Goal: Task Accomplishment & Management: Manage account settings

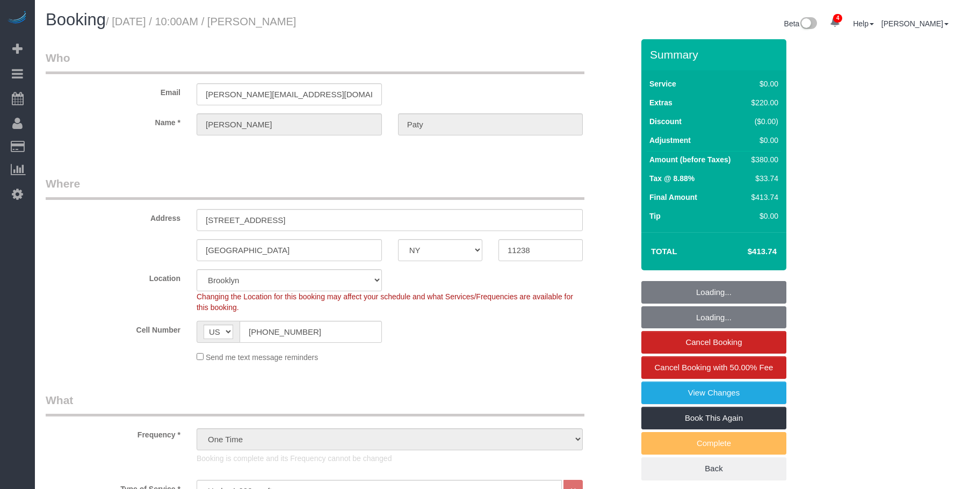
select select "NY"
select select "1"
select select "spot1"
select select "number:89"
select select "number:90"
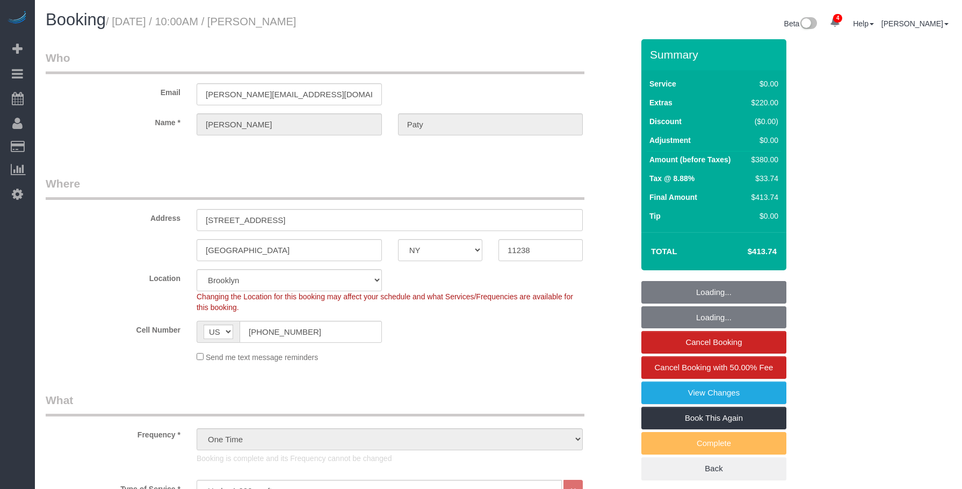
select select "number:15"
select select "number:5"
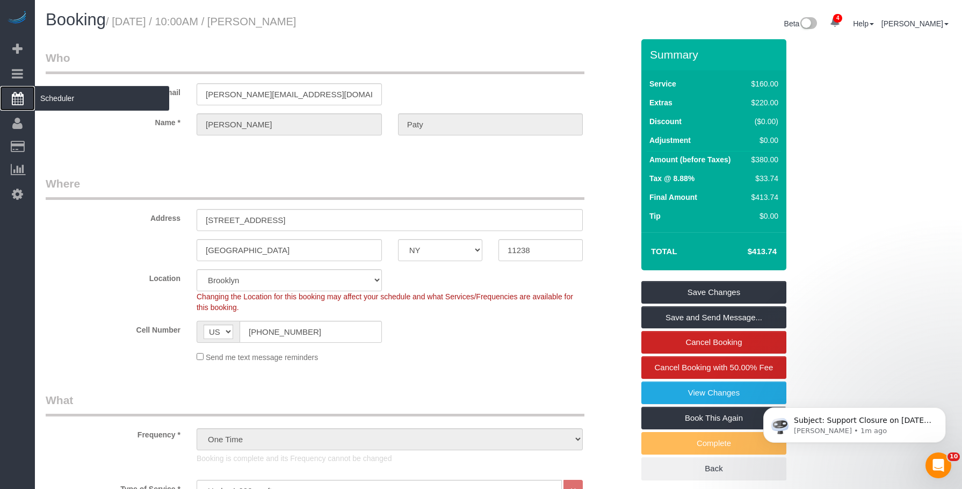
click at [109, 102] on span "Scheduler" at bounding box center [102, 98] width 134 height 25
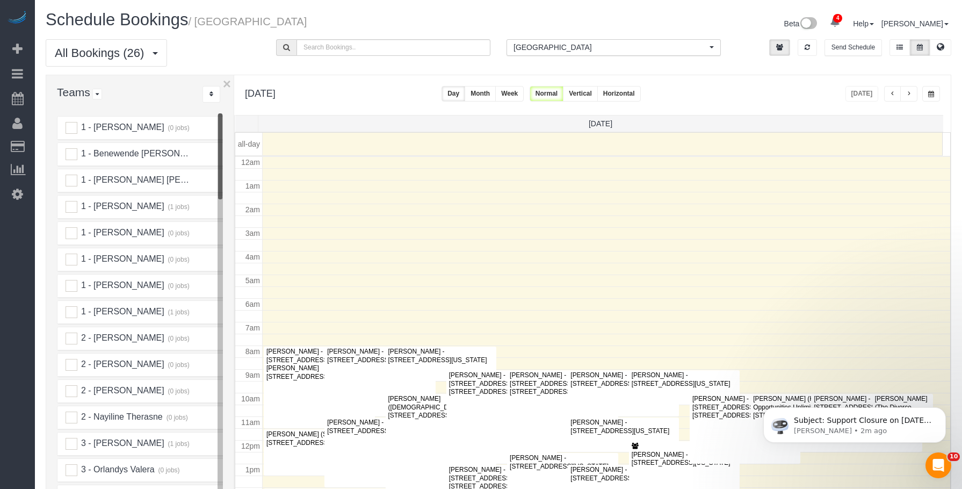
scroll to position [142, 0]
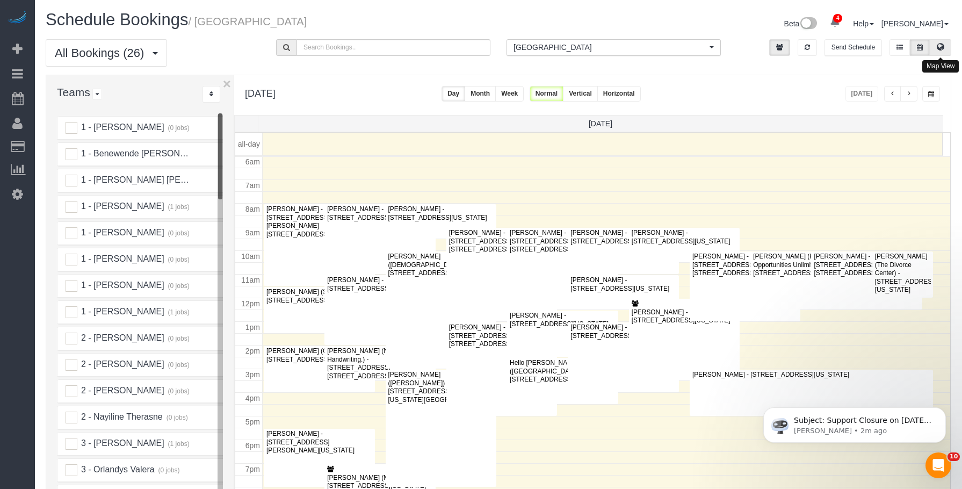
click at [943, 46] on icon at bounding box center [941, 47] width 8 height 6
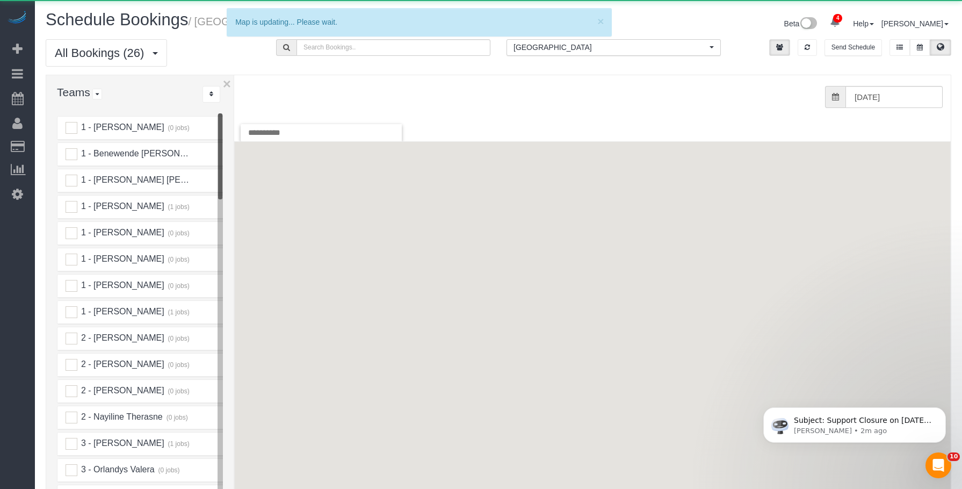
click at [608, 48] on span "[GEOGRAPHIC_DATA]" at bounding box center [610, 47] width 193 height 11
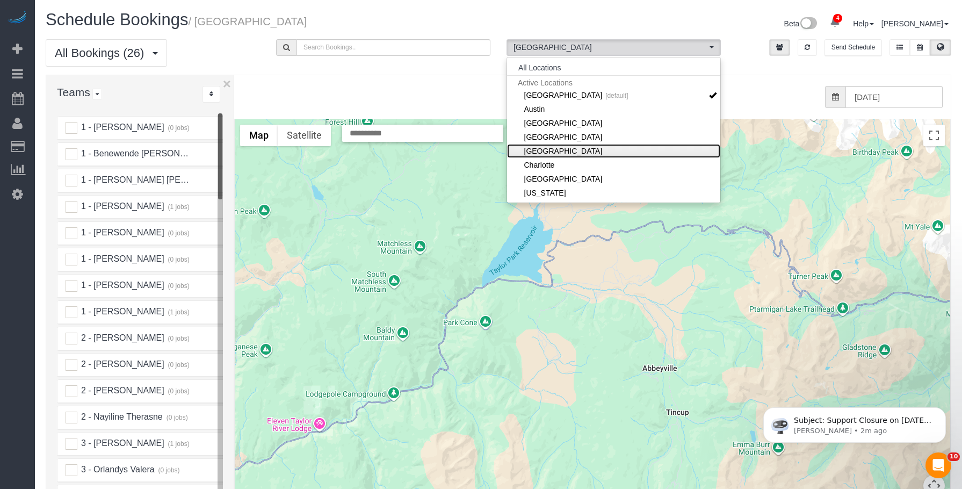
click at [584, 150] on link "[GEOGRAPHIC_DATA]" at bounding box center [613, 151] width 213 height 14
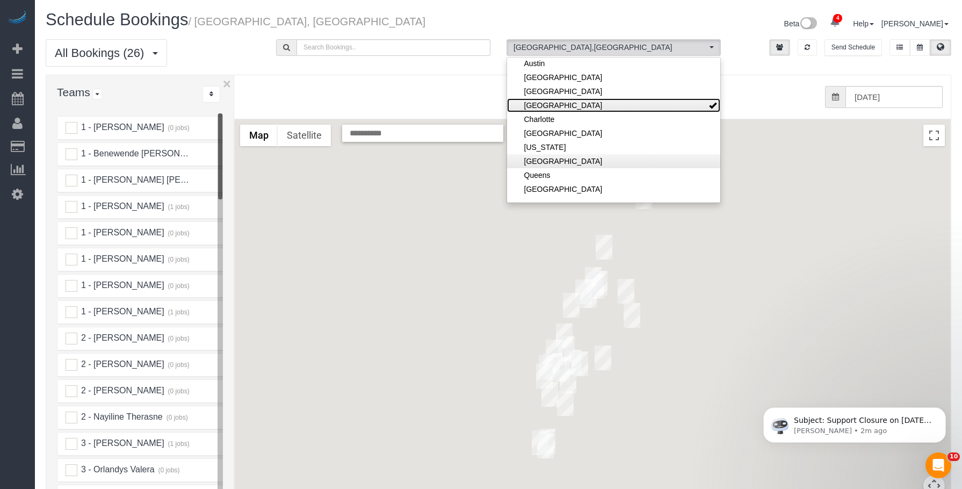
scroll to position [54, 0]
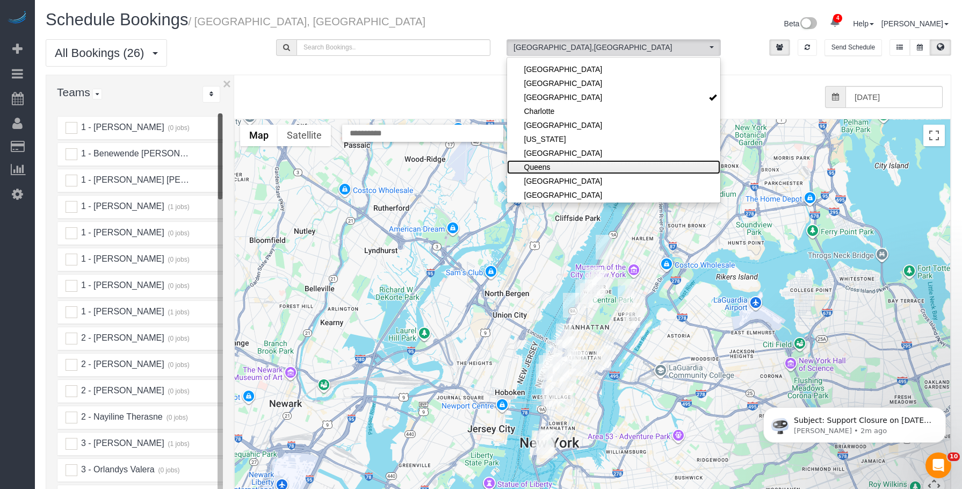
click at [571, 166] on link "Queens" at bounding box center [613, 167] width 213 height 14
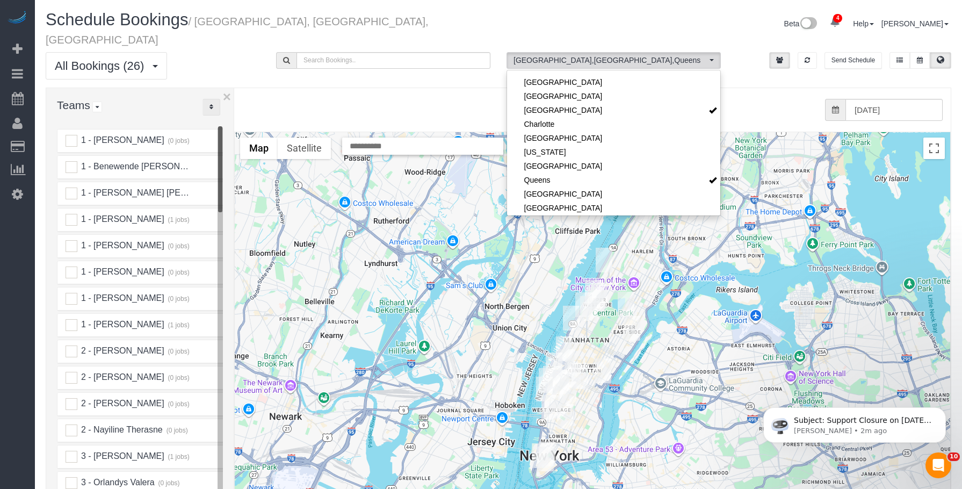
click at [213, 99] on button "..." at bounding box center [212, 107] width 18 height 17
click at [248, 134] on link "A-Z" at bounding box center [245, 141] width 85 height 14
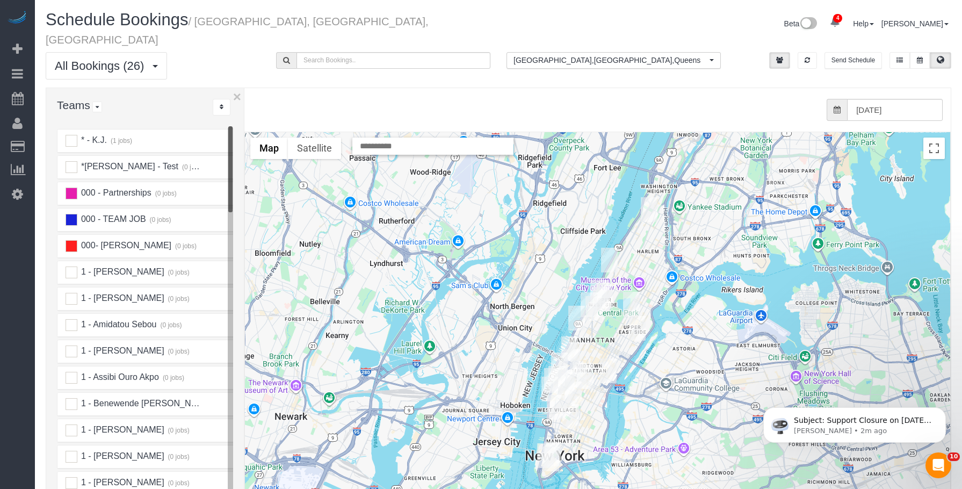
drag, startPoint x: 235, startPoint y: 112, endPoint x: 248, endPoint y: 112, distance: 12.9
click at [248, 112] on div "× Teams All Teams All Active Teams Active Teams For Location(s) Rating A-Z * - …" at bounding box center [499, 330] width 906 height 485
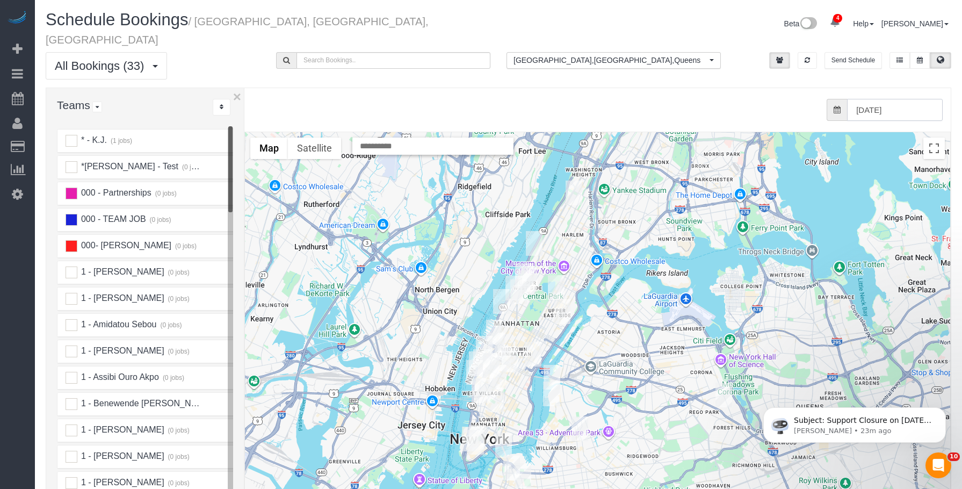
click at [906, 99] on input "[DATE]" at bounding box center [895, 110] width 96 height 22
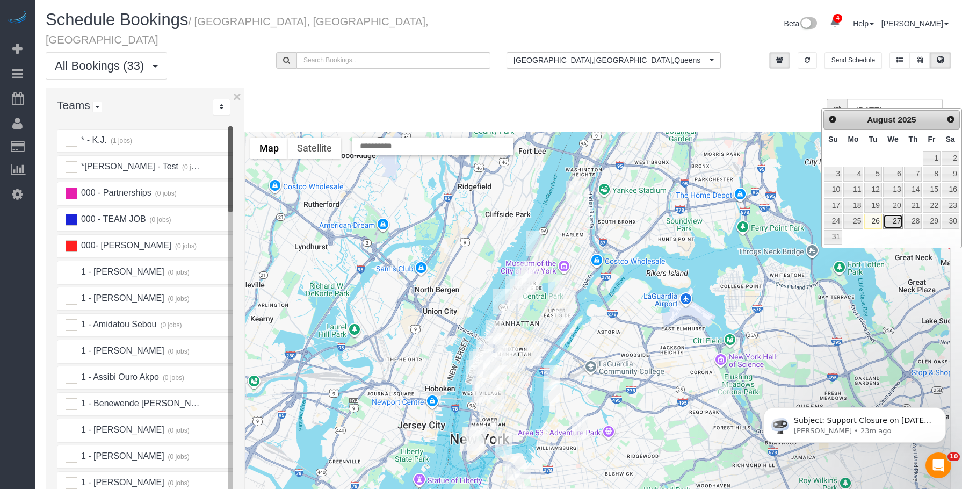
click at [896, 221] on link "27" at bounding box center [893, 221] width 20 height 15
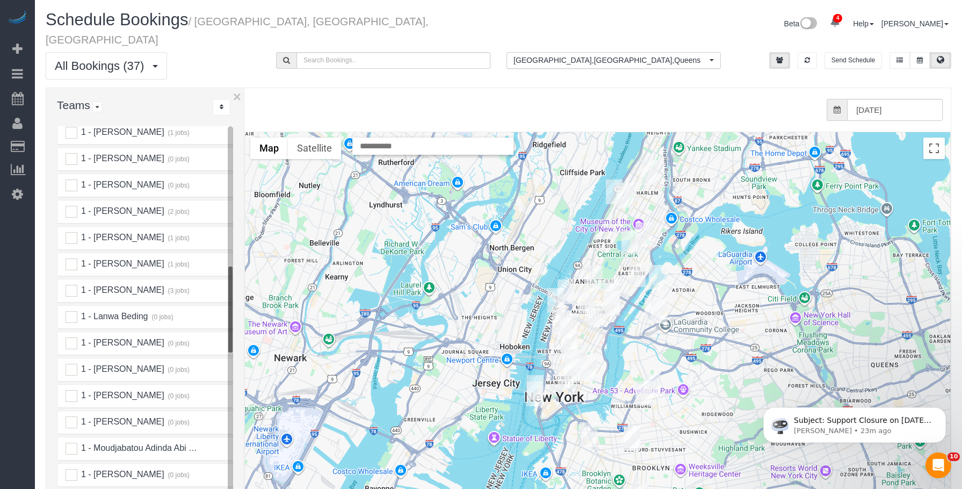
scroll to position [537, 0]
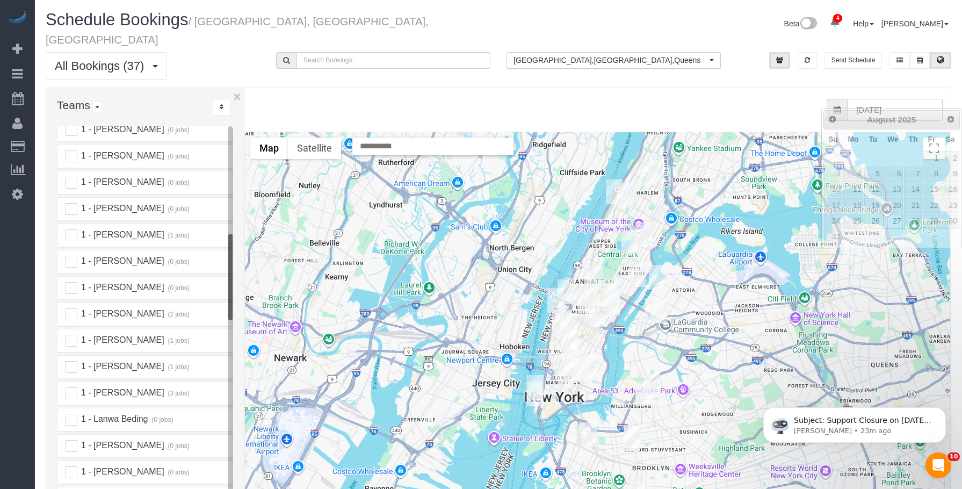
click at [924, 99] on input "[DATE]" at bounding box center [895, 110] width 96 height 22
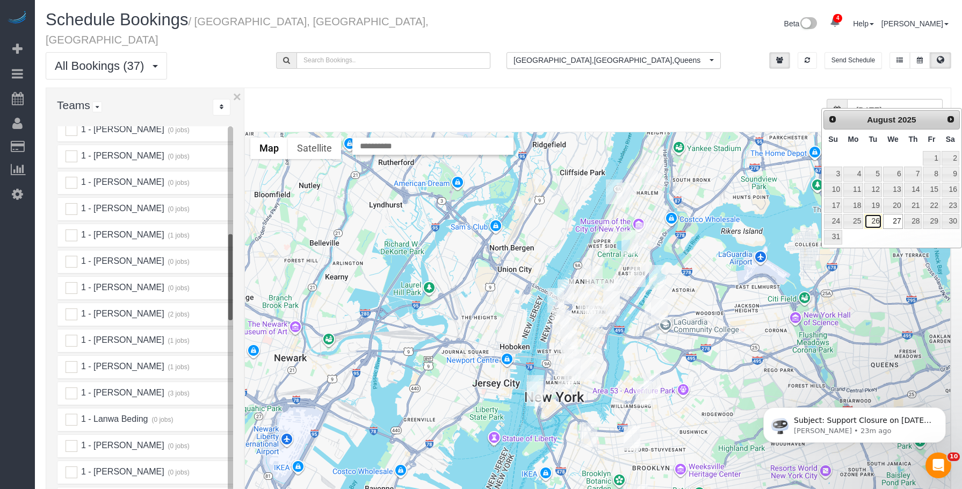
click at [875, 218] on link "26" at bounding box center [873, 221] width 17 height 15
type input "[DATE]"
